Goal: Information Seeking & Learning: Find specific fact

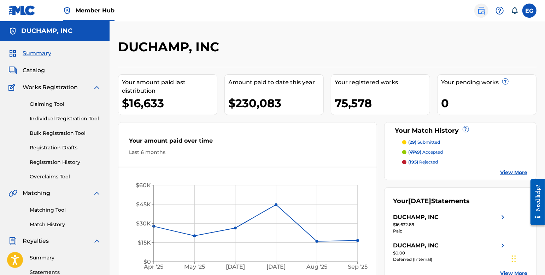
click at [478, 11] on img at bounding box center [481, 10] width 8 height 8
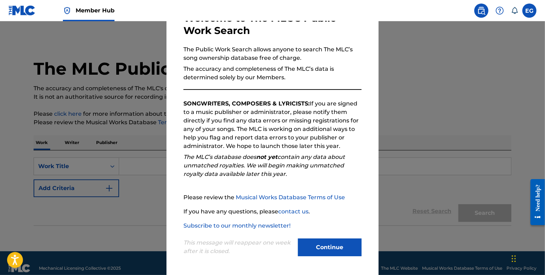
scroll to position [53, 0]
click at [326, 246] on button "Continue" at bounding box center [330, 247] width 64 height 18
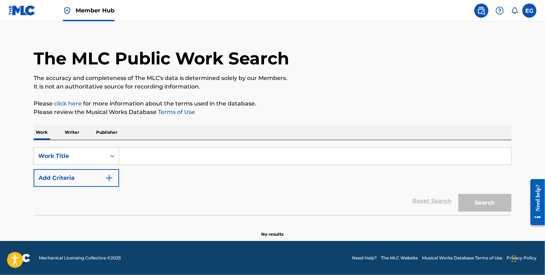
scroll to position [21, 0]
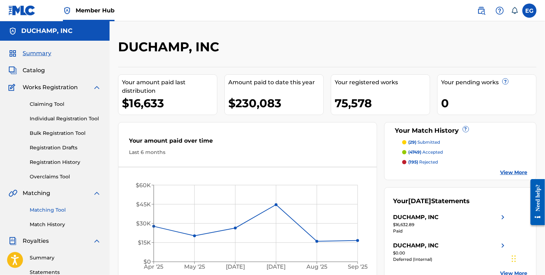
click at [50, 214] on link "Matching Tool" at bounding box center [65, 209] width 71 height 7
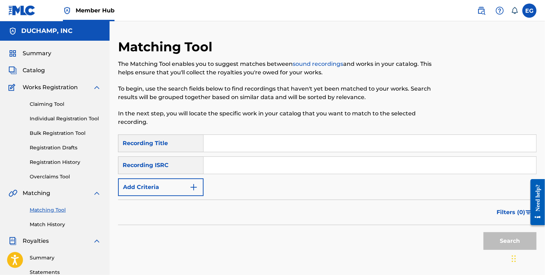
click at [240, 139] on input "Search Form" at bounding box center [370, 143] width 333 height 17
click at [504, 242] on button "Search" at bounding box center [510, 241] width 53 height 18
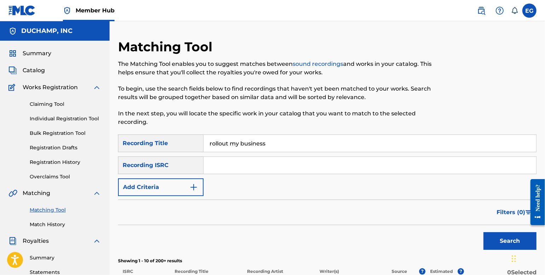
drag, startPoint x: 289, startPoint y: 145, endPoint x: 214, endPoint y: 144, distance: 75.0
click at [214, 144] on div "SearchWithCriteria99d2281f-94e0-47cb-b76f-6649e93a0ac5 Recording Title rollout …" at bounding box center [327, 143] width 419 height 18
type input "keida"
click at [499, 250] on button "Search" at bounding box center [510, 241] width 53 height 18
drag, startPoint x: 249, startPoint y: 144, endPoint x: 217, endPoint y: 144, distance: 31.5
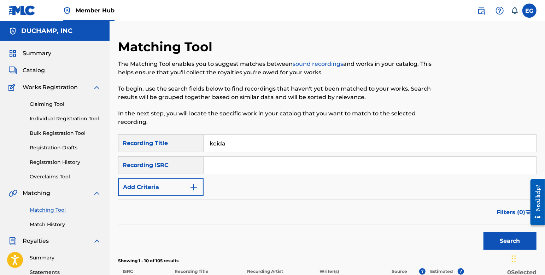
click at [217, 144] on input "keida" at bounding box center [370, 143] width 333 height 17
click at [258, 125] on p "In the next step, you will locate the specific work in your catalog that you wa…" at bounding box center [279, 117] width 322 height 17
click at [235, 148] on input "Search Form" at bounding box center [370, 143] width 333 height 17
type input "yellow"
click at [233, 169] on input "Search Form" at bounding box center [370, 165] width 333 height 17
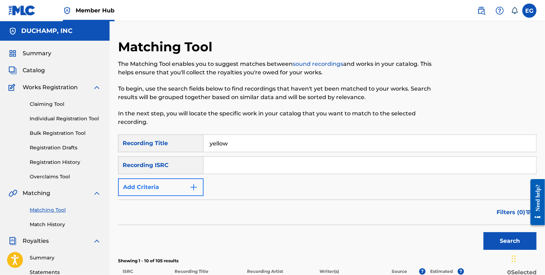
click at [192, 196] on button "Add Criteria" at bounding box center [161, 187] width 86 height 18
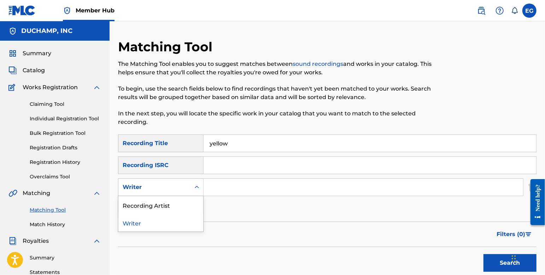
click at [179, 191] on div "Writer" at bounding box center [155, 187] width 64 height 8
click at [172, 213] on div "Recording Artist" at bounding box center [160, 205] width 85 height 18
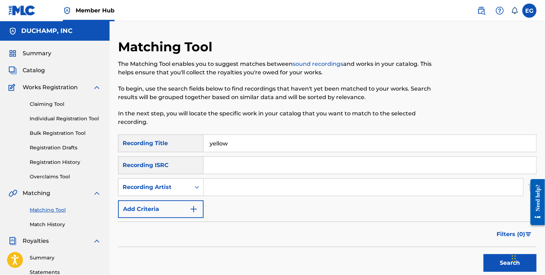
click at [254, 189] on input "Search Form" at bounding box center [364, 187] width 320 height 17
type input "[PERSON_NAME]"
click at [508, 272] on button "Search" at bounding box center [510, 263] width 53 height 18
click at [247, 147] on input "yellow" at bounding box center [370, 143] width 333 height 17
type input "y"
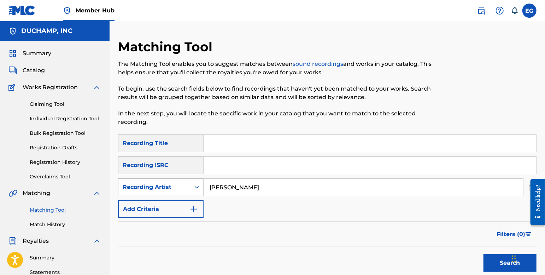
drag, startPoint x: 252, startPoint y: 193, endPoint x: 204, endPoint y: 190, distance: 48.6
click at [204, 190] on div "SearchWithCriteriac300b10a-7e0a-4419-823c-cc49db449a8e Recording Artist [PERSON…" at bounding box center [327, 187] width 419 height 18
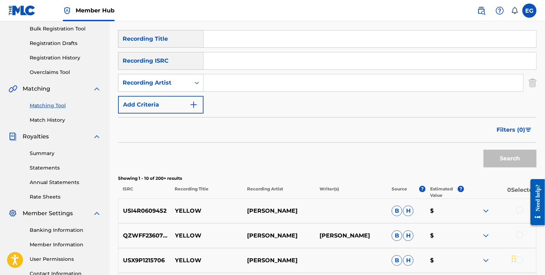
scroll to position [105, 0]
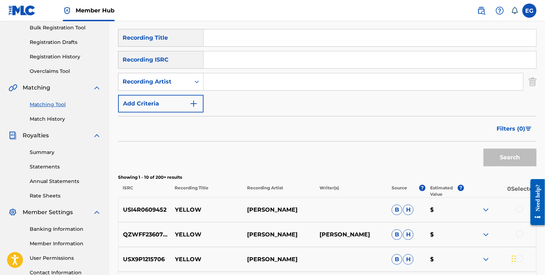
click at [234, 42] on input "Search Form" at bounding box center [370, 37] width 333 height 17
type input "t"
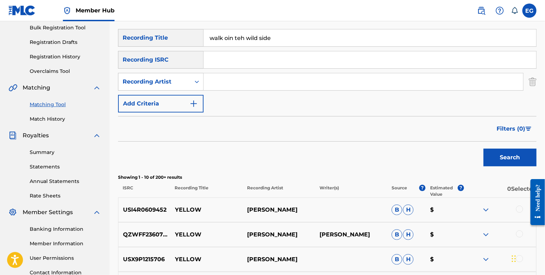
drag, startPoint x: 256, startPoint y: 42, endPoint x: 240, endPoint y: 42, distance: 16.3
click at [240, 42] on input "walk oin teh wild side" at bounding box center [370, 37] width 333 height 17
type input "walk on the wild side"
click at [236, 88] on input "Search Form" at bounding box center [364, 81] width 320 height 17
type input "[PERSON_NAME]"
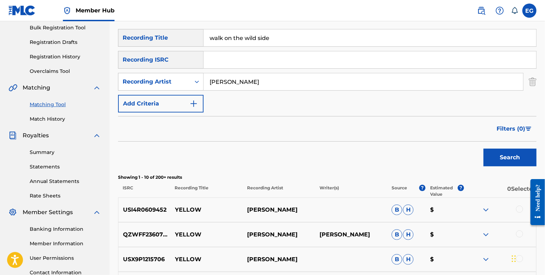
click at [508, 166] on button "Search" at bounding box center [510, 158] width 53 height 18
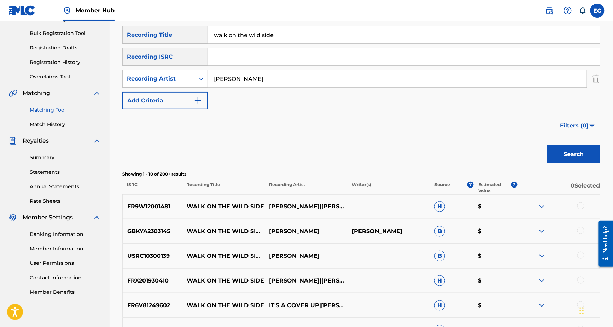
scroll to position [101, 0]
